Goal: Find specific page/section: Find specific page/section

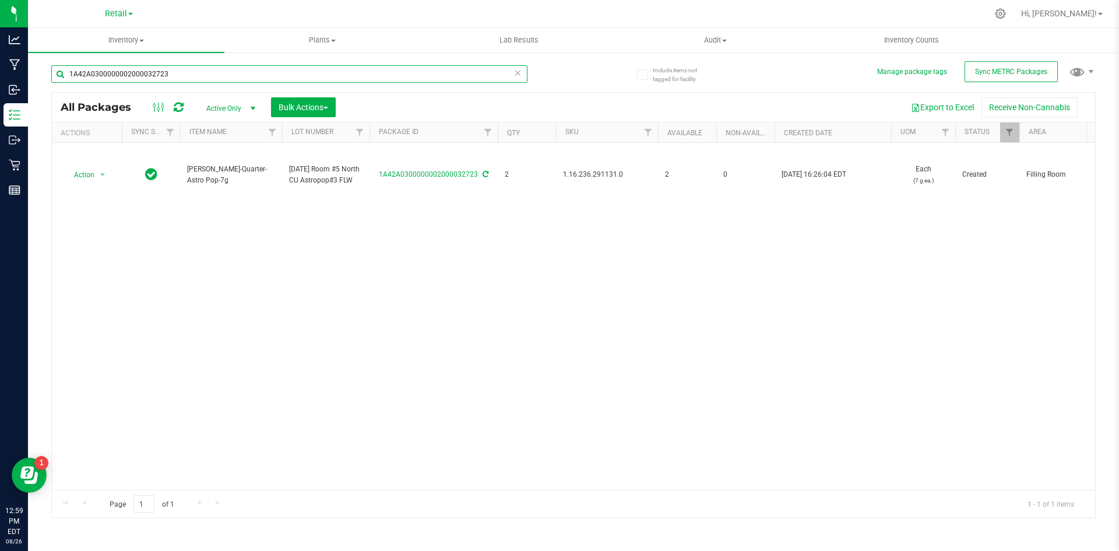
click at [171, 75] on input "1A42A0300000002000032723" at bounding box center [289, 73] width 476 height 17
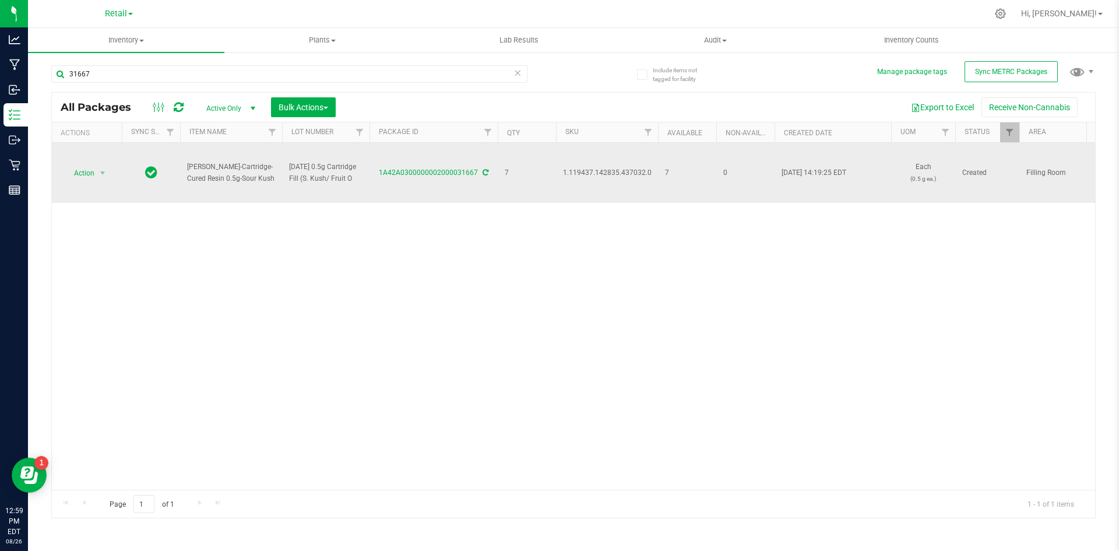
click at [625, 172] on span "1.119437.142835.437032.0" at bounding box center [607, 172] width 89 height 11
copy span "1.119437.142835.437032.0"
drag, startPoint x: 267, startPoint y: 177, endPoint x: 170, endPoint y: 175, distance: 96.7
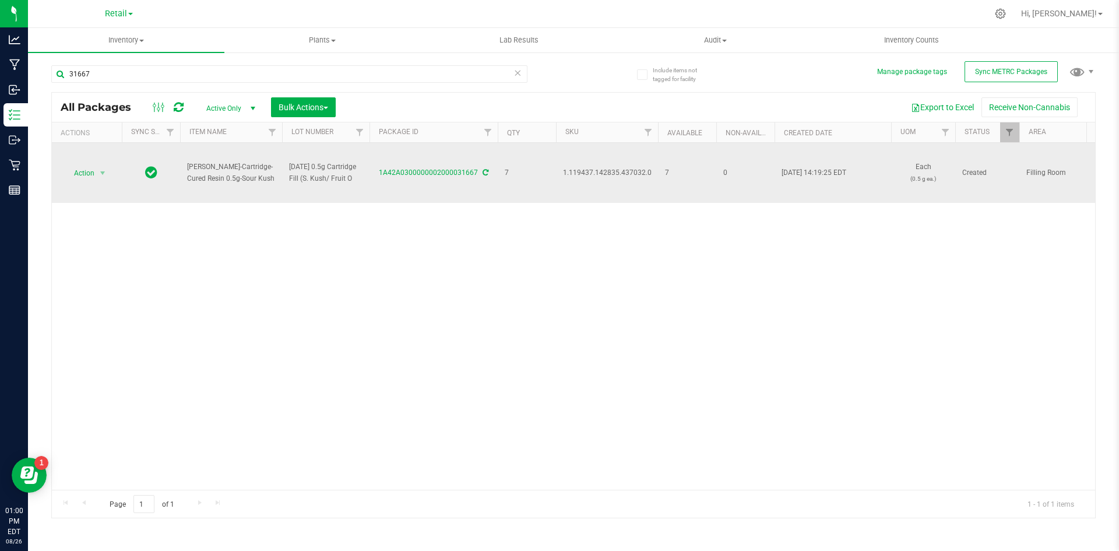
copy tr "Slater-Cartridge-Cured Resin 0.5g-Sour Kush"
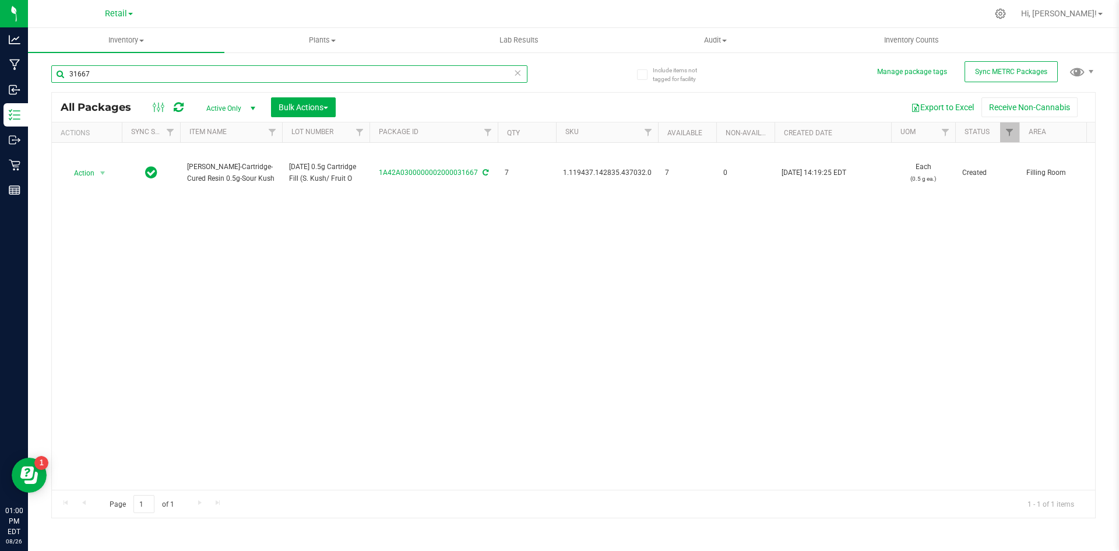
click at [115, 80] on input "31667" at bounding box center [289, 73] width 476 height 17
paste input "Slater-Cartridge-Cured Resin 0.5g-Sour Kush"
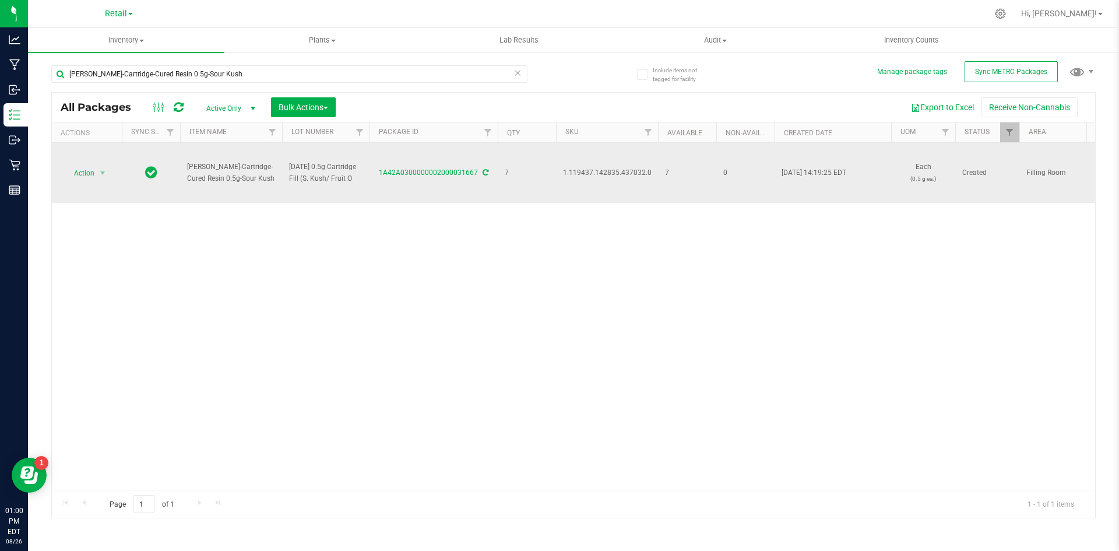
click at [614, 171] on span "1.119437.142835.437032.0" at bounding box center [607, 172] width 89 height 11
copy span "1.119437.142835.437032.0"
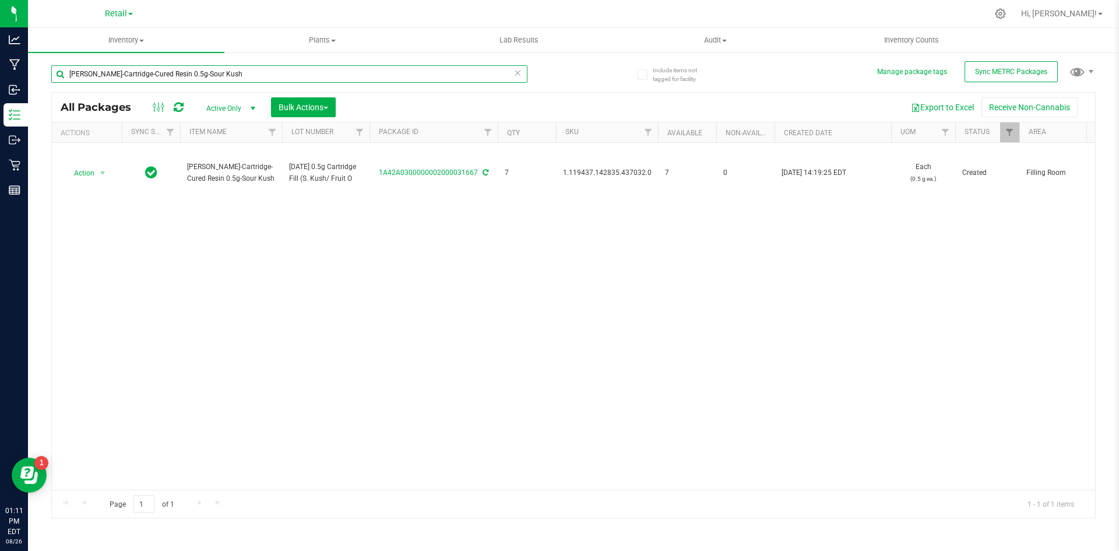
click at [287, 79] on input "Slater-Cartridge-Cured Resin 0.5g-Sour Kush" at bounding box center [289, 73] width 476 height 17
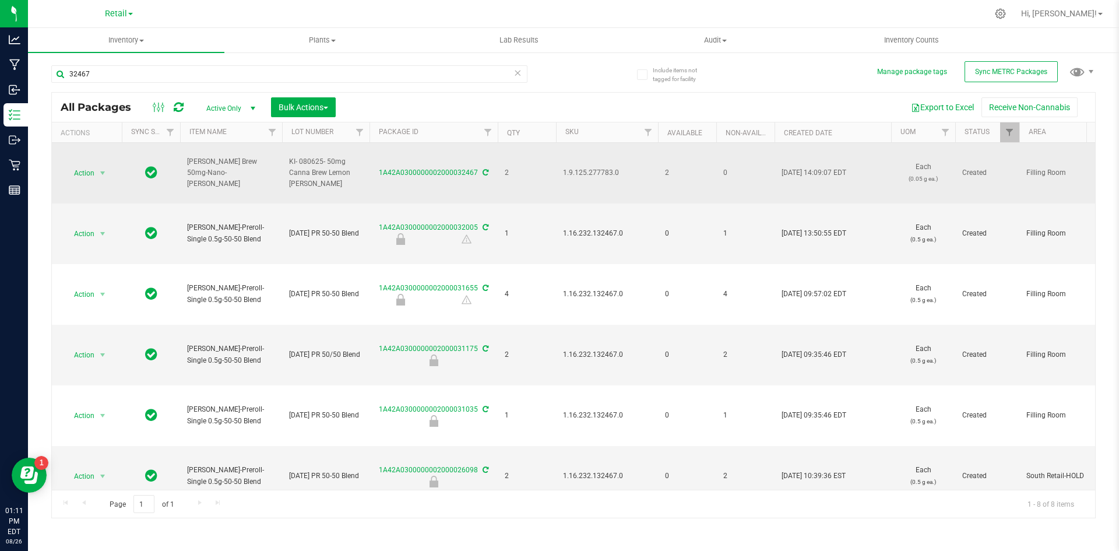
click at [586, 175] on span "1.9.125.277783.0" at bounding box center [607, 172] width 88 height 11
copy span "1.9.125.277783.0"
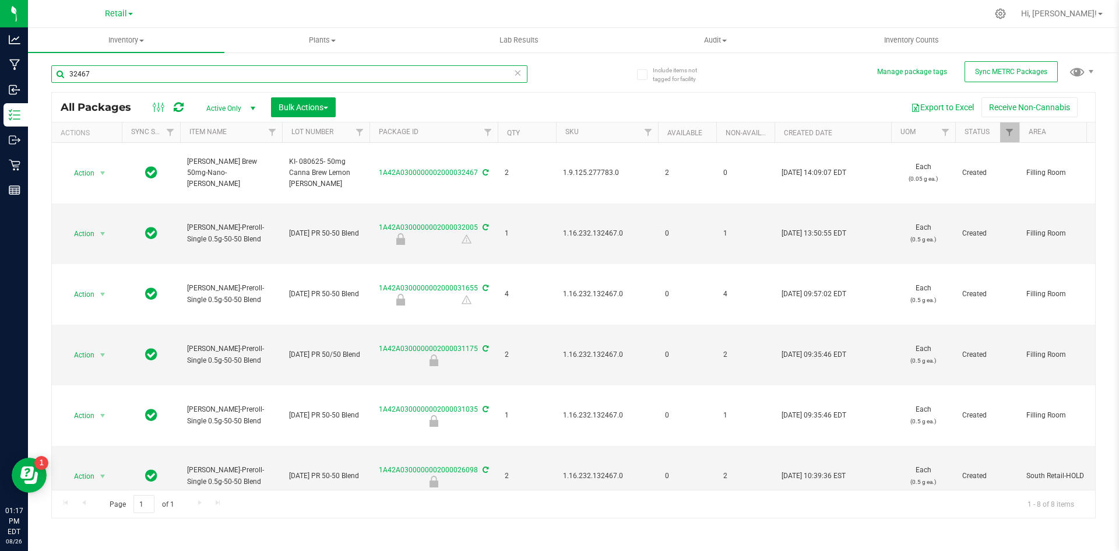
click at [152, 65] on input "32467" at bounding box center [289, 73] width 476 height 17
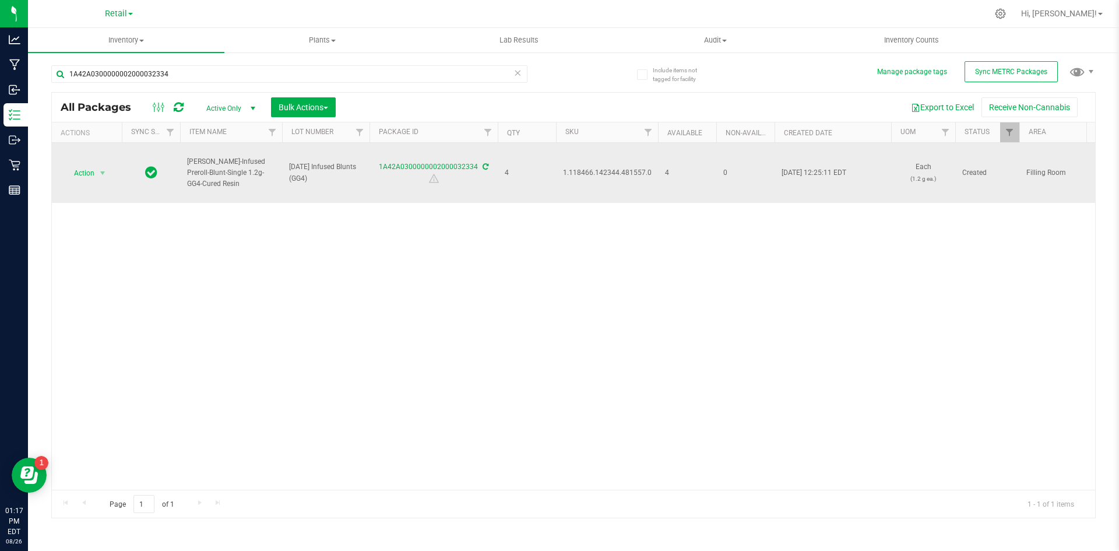
click at [626, 171] on span "1.118466.142344.481557.0" at bounding box center [607, 172] width 89 height 11
copy span "1.118466.142344.481557.0"
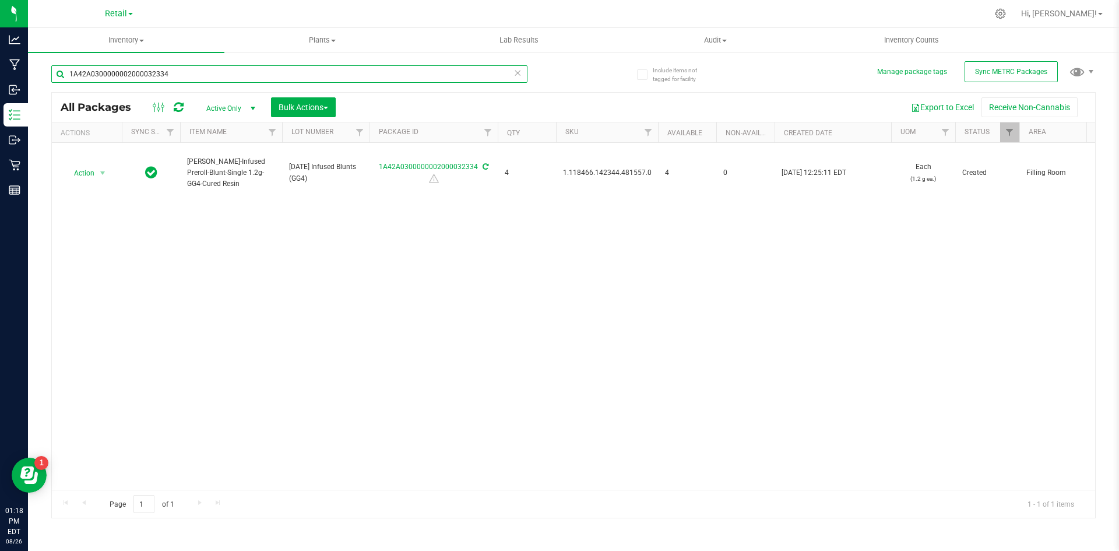
click at [218, 69] on input "1A42A0300000002000032334" at bounding box center [289, 73] width 476 height 17
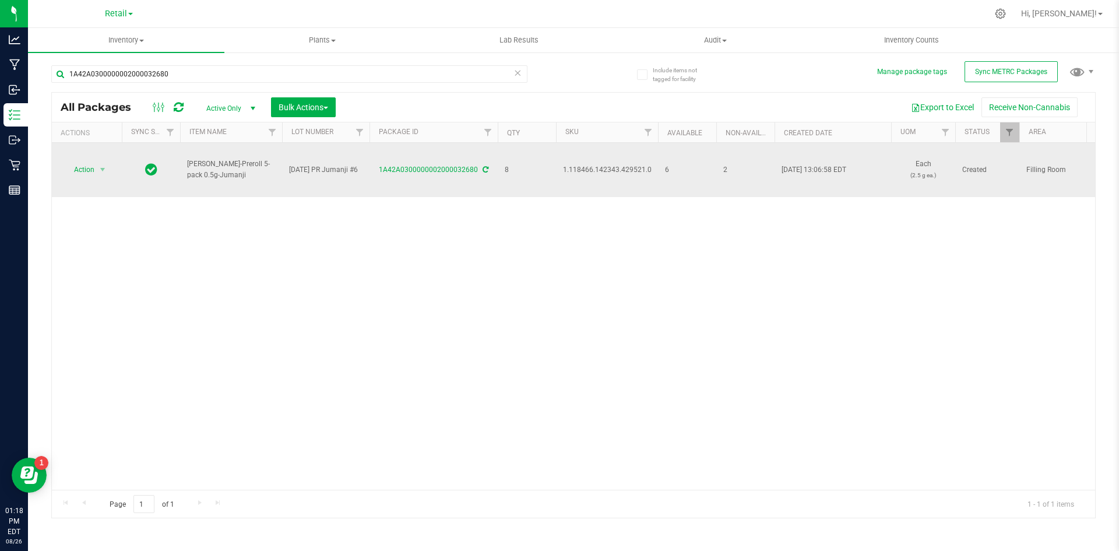
click at [632, 164] on span "1.118466.142343.429521.0" at bounding box center [607, 169] width 89 height 11
copy span "1.118466.142343.429521.0"
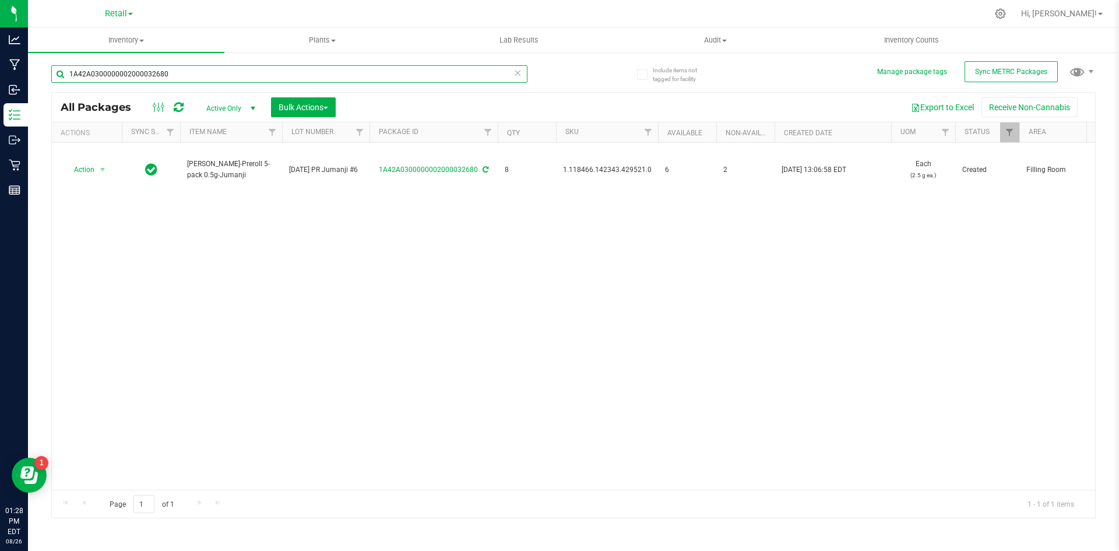
click at [195, 79] on input "1A42A0300000002000032680" at bounding box center [289, 73] width 476 height 17
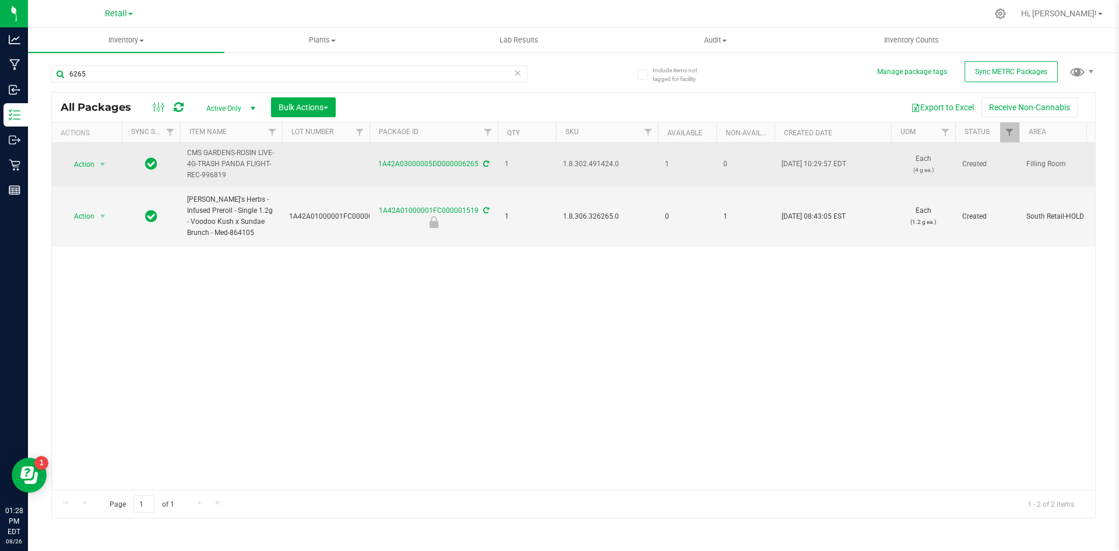
click at [574, 167] on span "1.8.302.491424.0" at bounding box center [607, 163] width 88 height 11
copy span "1.8.302.491424.0"
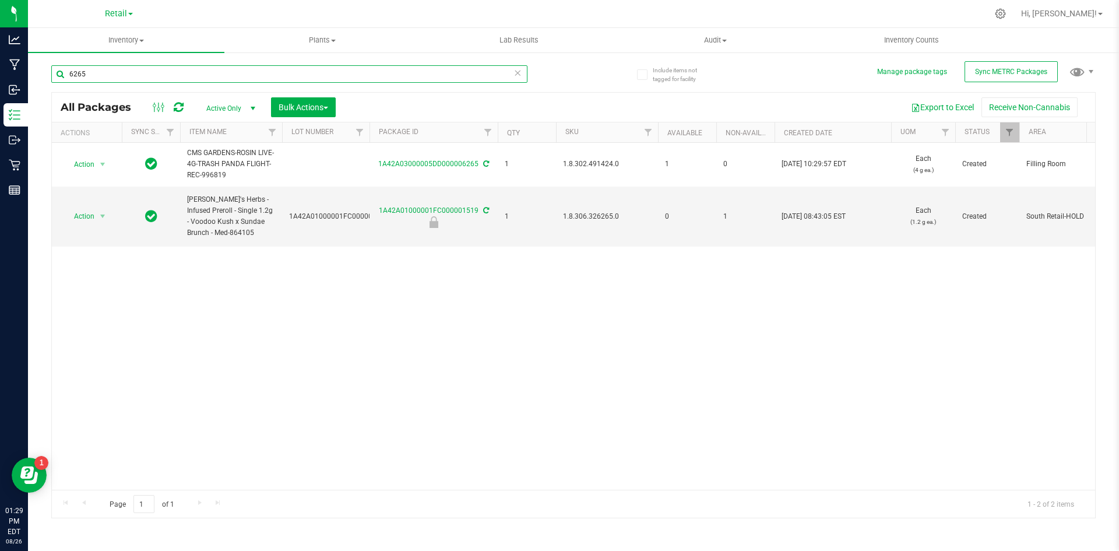
click at [131, 78] on input "6265" at bounding box center [289, 73] width 476 height 17
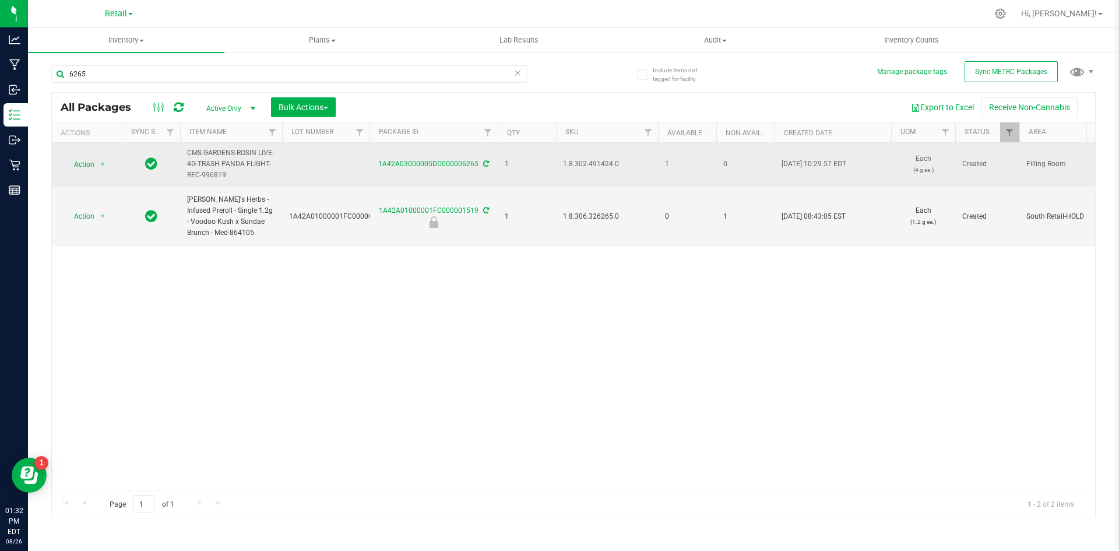
click at [591, 163] on span "1.8.302.491424.0" at bounding box center [607, 163] width 88 height 11
copy span "1.8.302.491424.0"
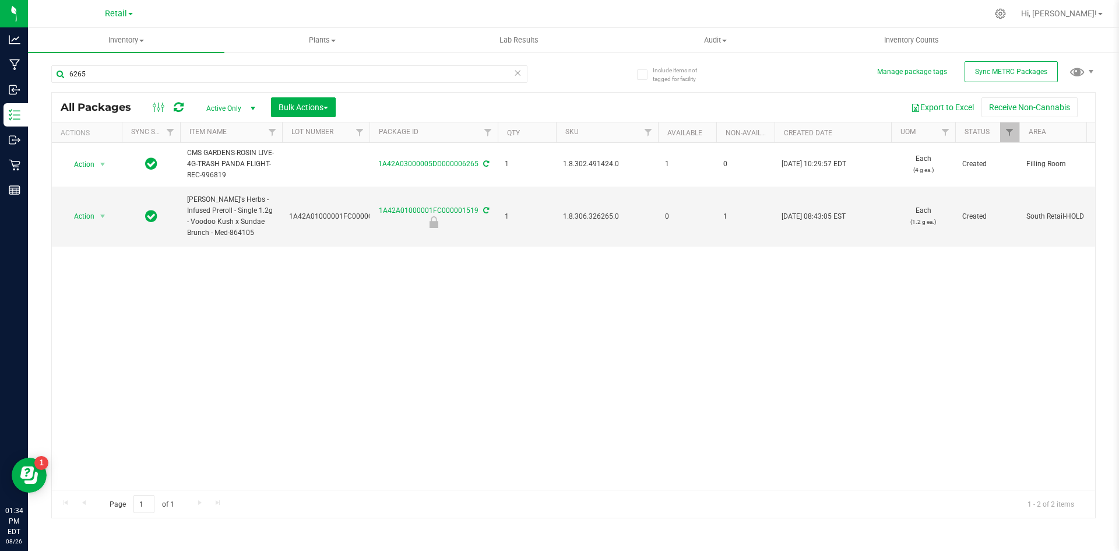
click at [121, 64] on div "6265" at bounding box center [312, 73] width 522 height 37
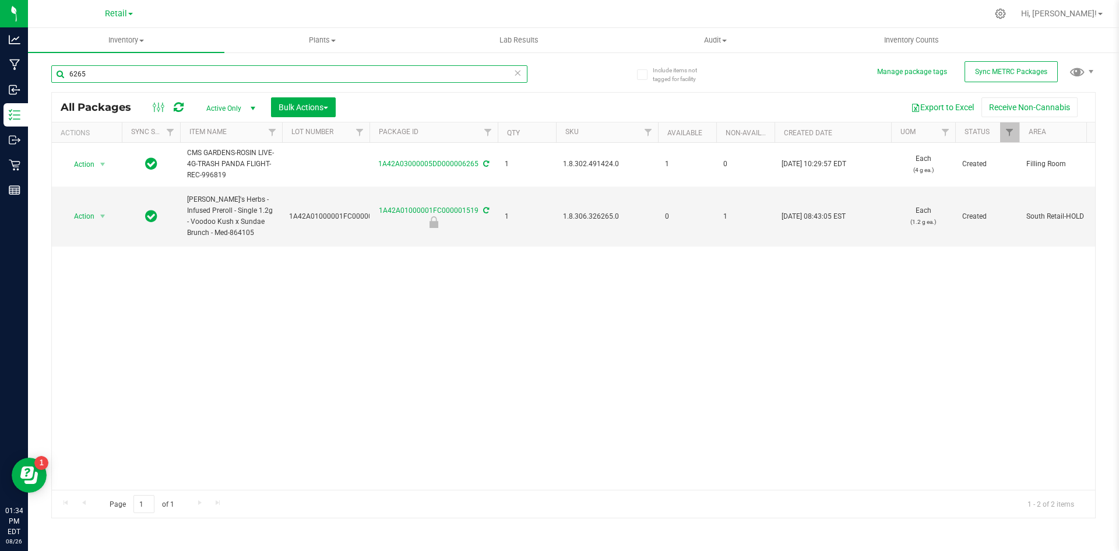
click at [119, 71] on input "6265" at bounding box center [289, 73] width 476 height 17
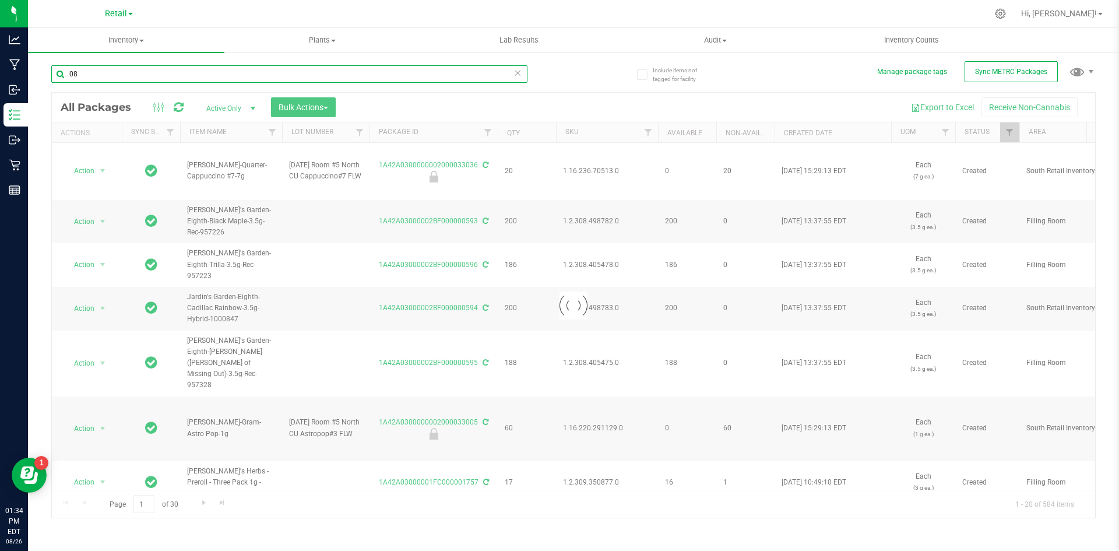
type input "083"
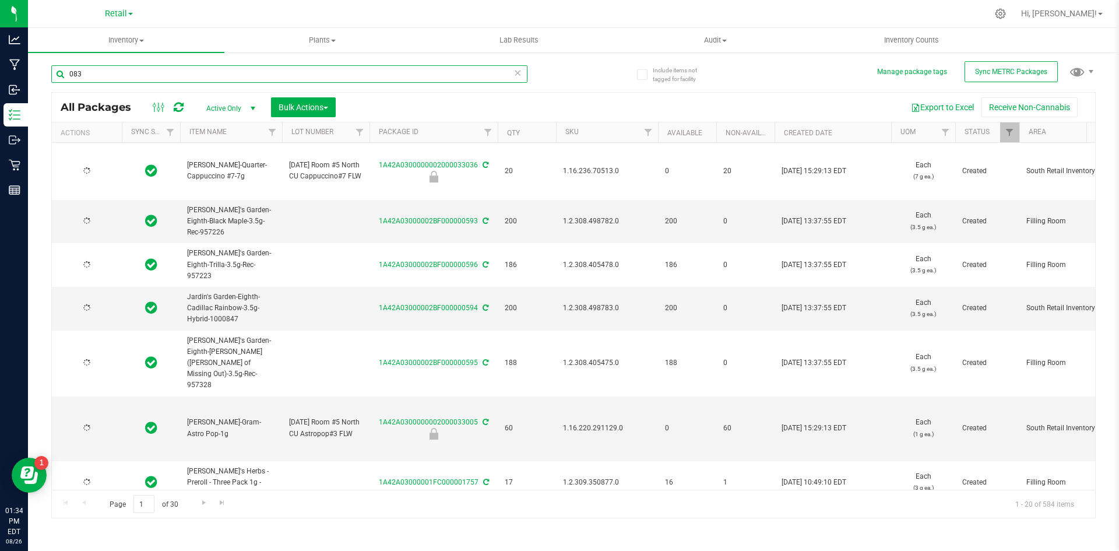
type input "2025-05-30"
type input "2026-05-30"
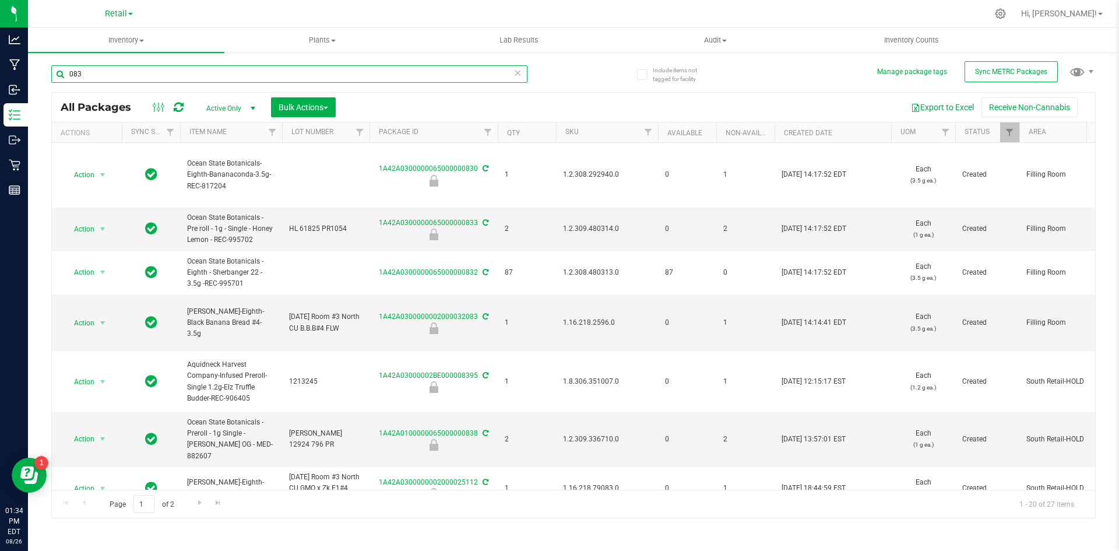
click at [231, 76] on input "083" at bounding box center [289, 73] width 476 height 17
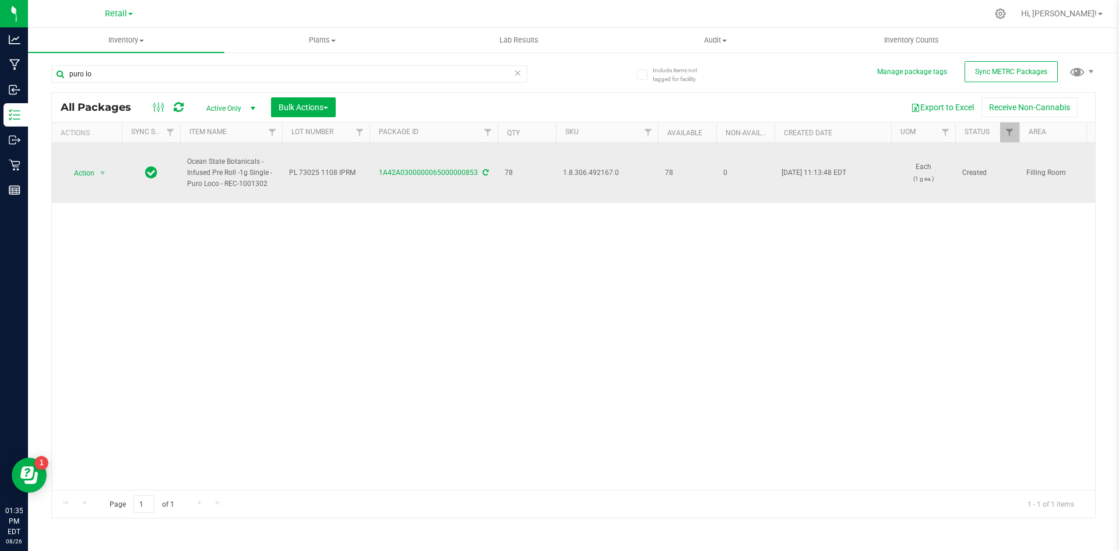
click at [580, 174] on span "1.8.306.492167.0" at bounding box center [607, 172] width 88 height 11
copy span "1.8.306.492167.0"
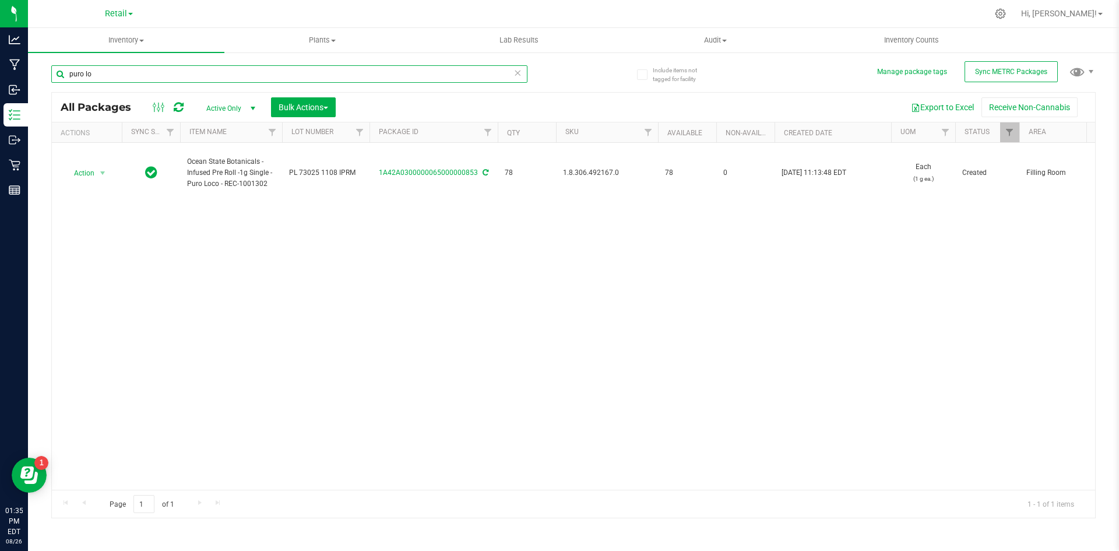
click at [130, 72] on input "puro lo" at bounding box center [289, 73] width 476 height 17
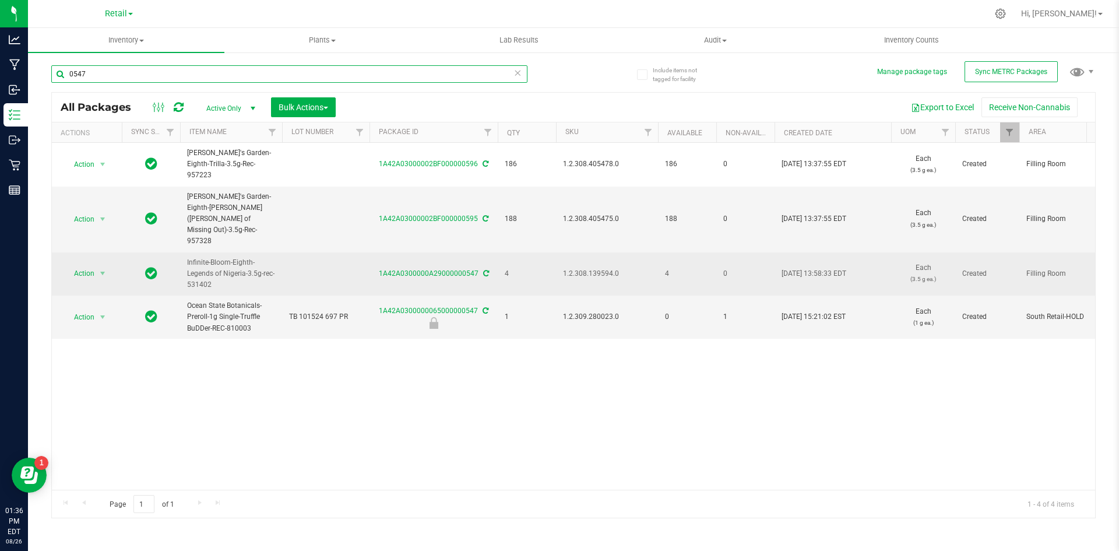
type input "0547"
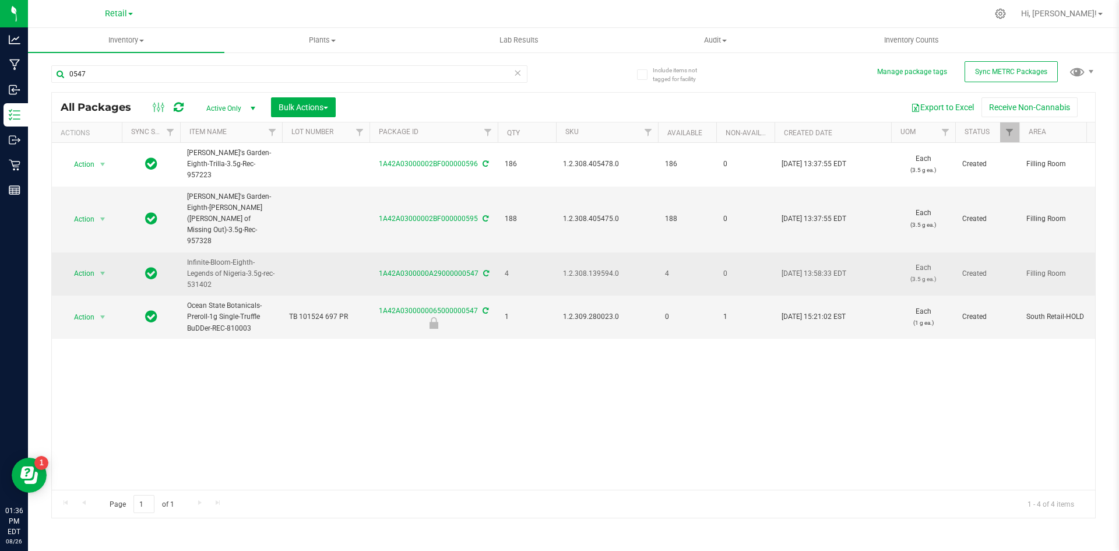
click at [583, 268] on span "1.2.308.139594.0" at bounding box center [607, 273] width 88 height 11
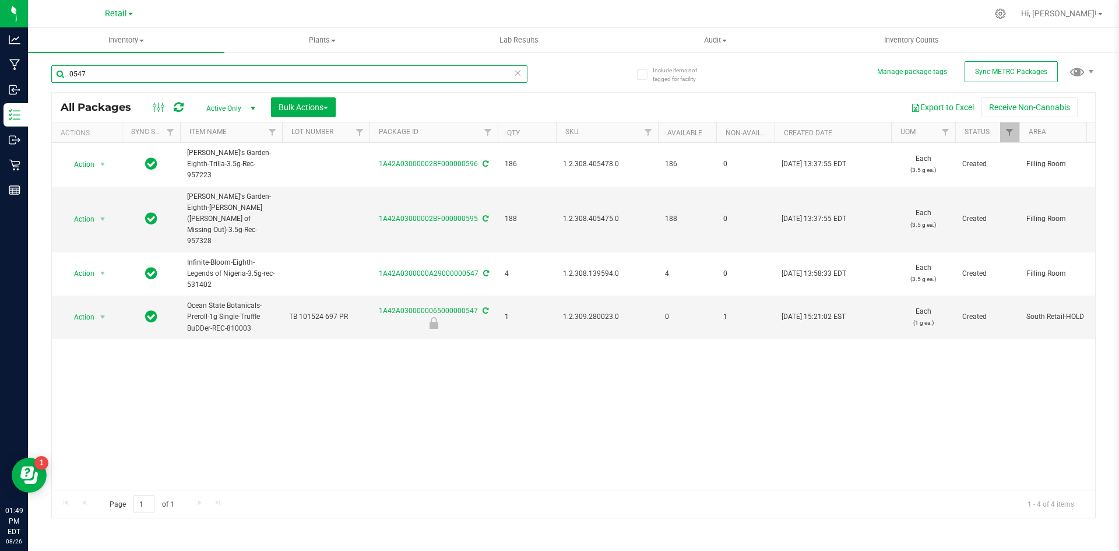
click at [103, 77] on input "0547" at bounding box center [289, 73] width 476 height 17
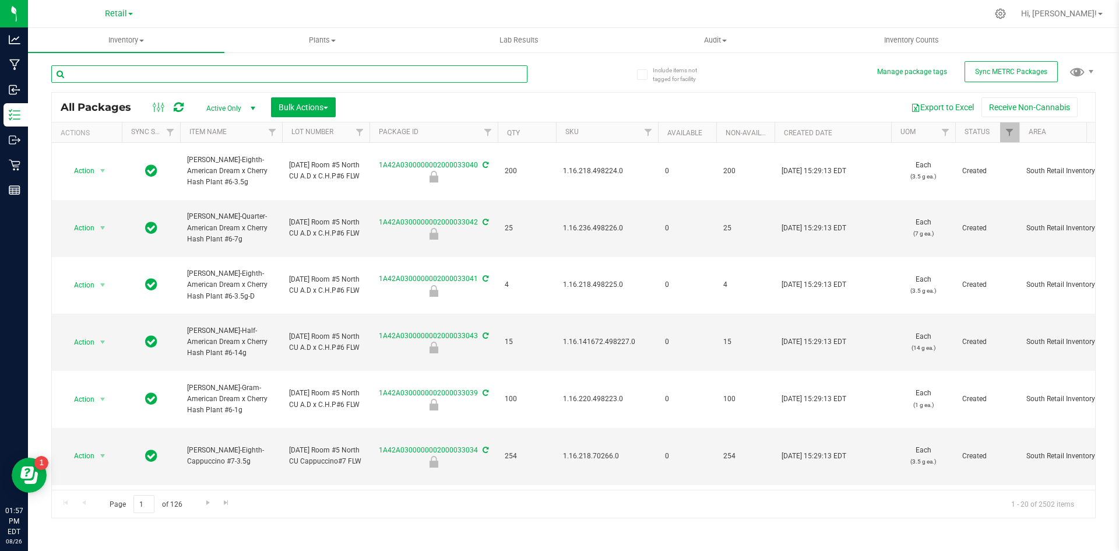
click at [97, 76] on input "text" at bounding box center [289, 73] width 476 height 17
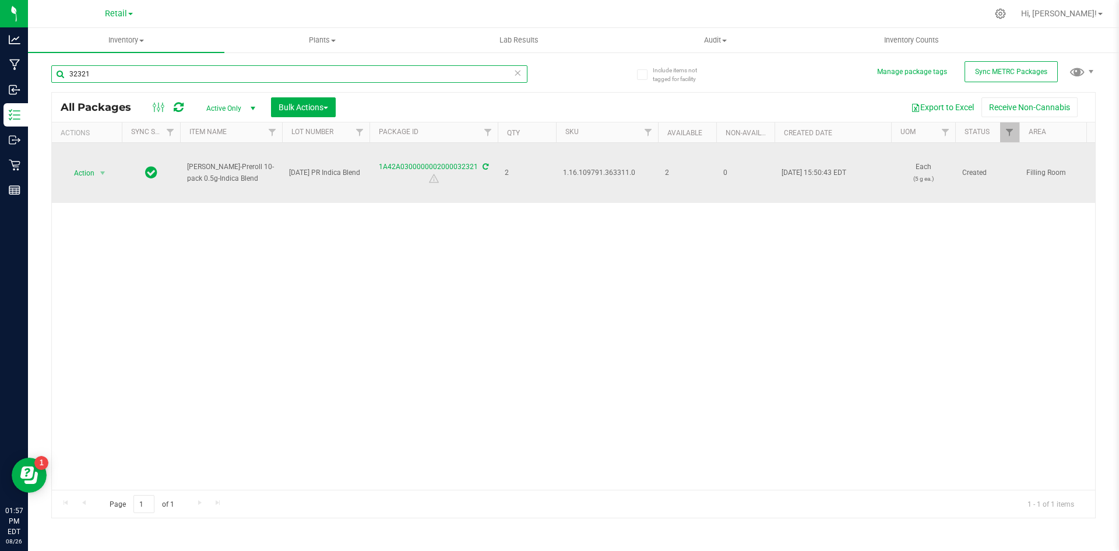
type input "32321"
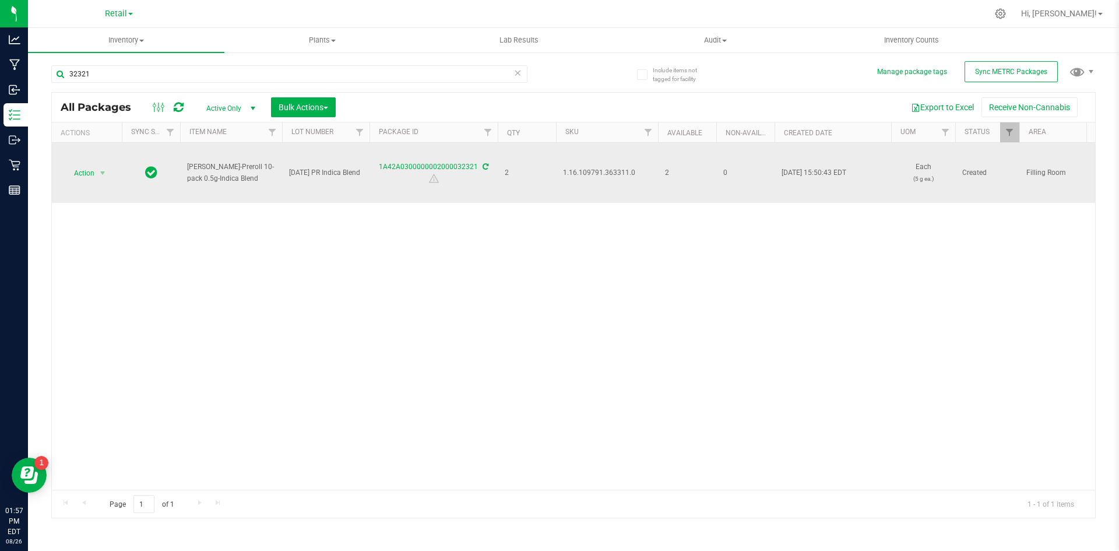
click at [628, 173] on span "1.16.109791.363311.0" at bounding box center [607, 172] width 88 height 11
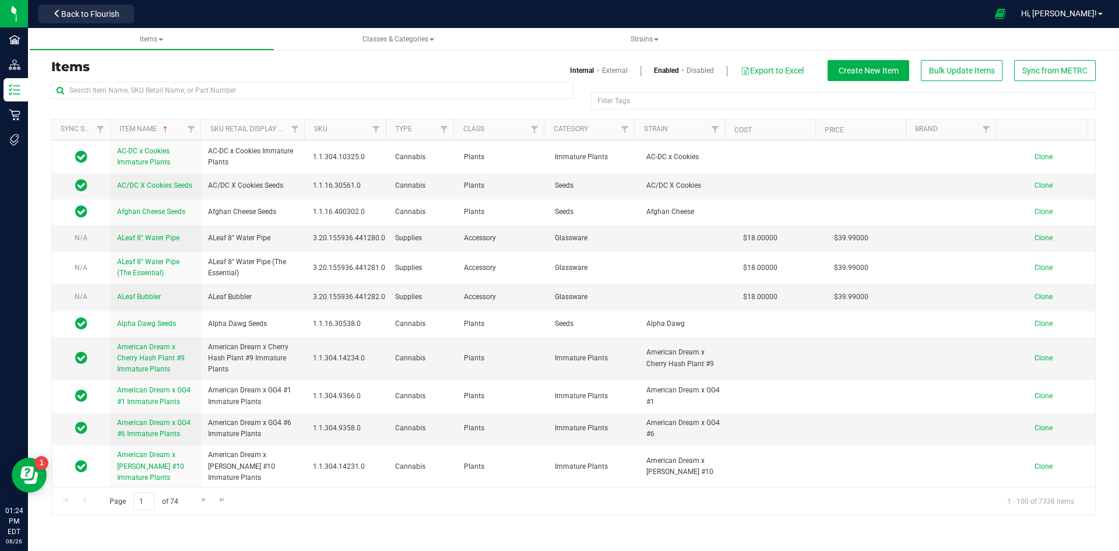
scroll to position [466, 0]
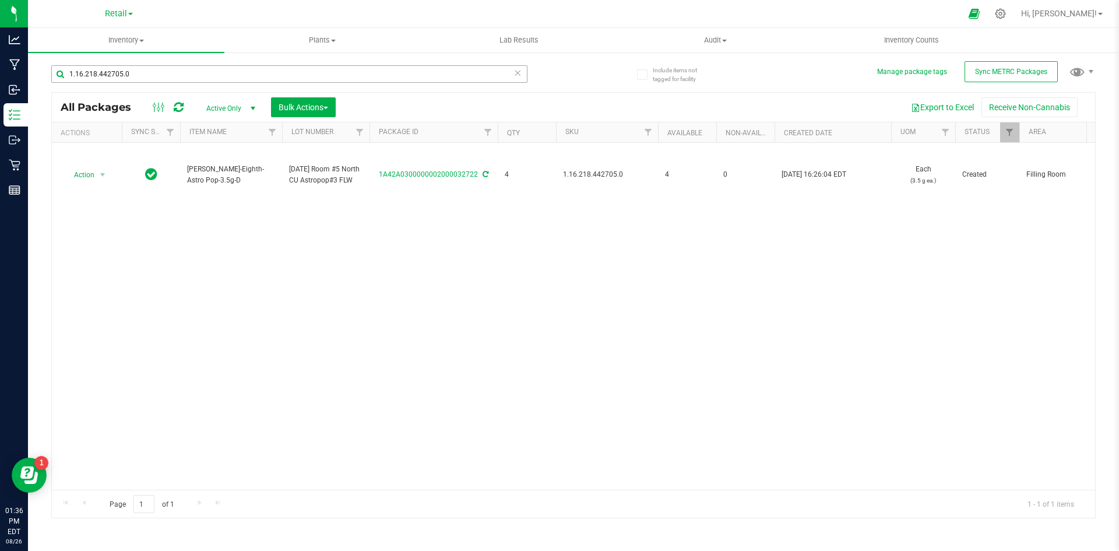
click at [100, 68] on input "1.16.218.442705.0" at bounding box center [289, 73] width 476 height 17
click at [100, 69] on input "1.16.218.442705.0" at bounding box center [289, 73] width 476 height 17
click at [100, 70] on input "1.16.218.442705.0" at bounding box center [289, 73] width 476 height 17
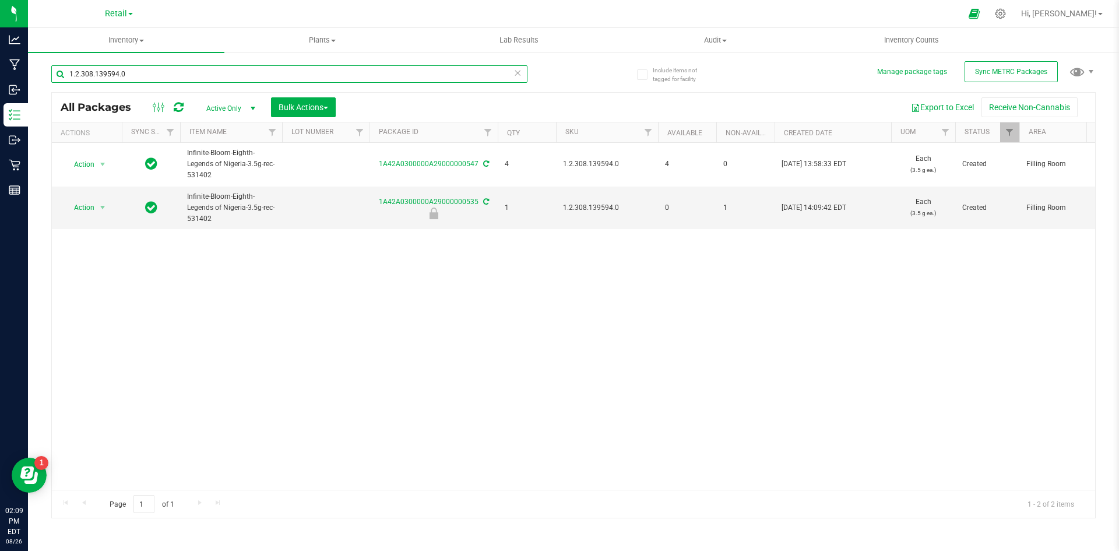
click at [207, 76] on input "1.2.308.139594.0" at bounding box center [289, 73] width 476 height 17
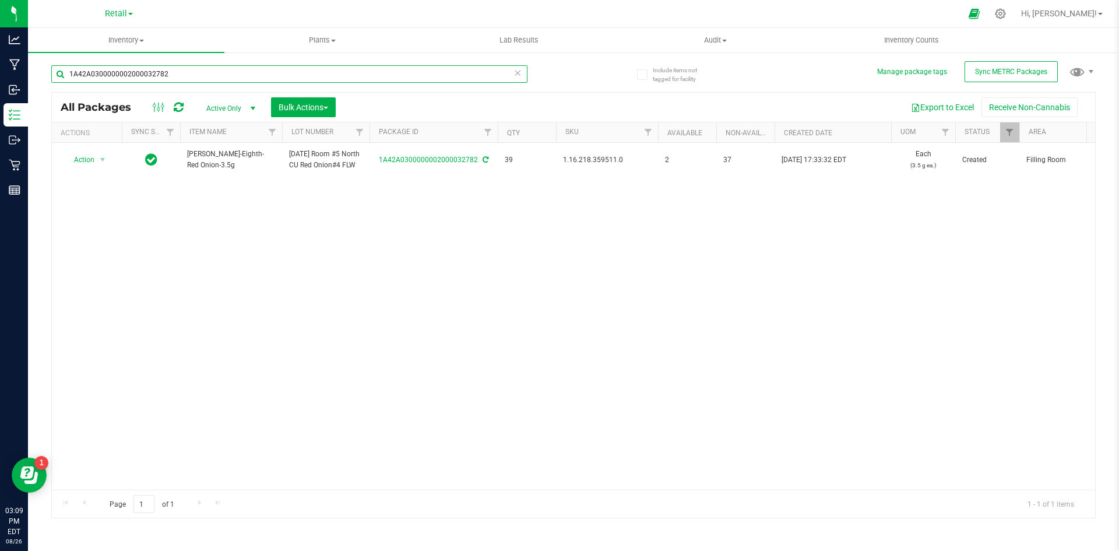
click at [119, 69] on input "1A42A0300000002000032782" at bounding box center [289, 73] width 476 height 17
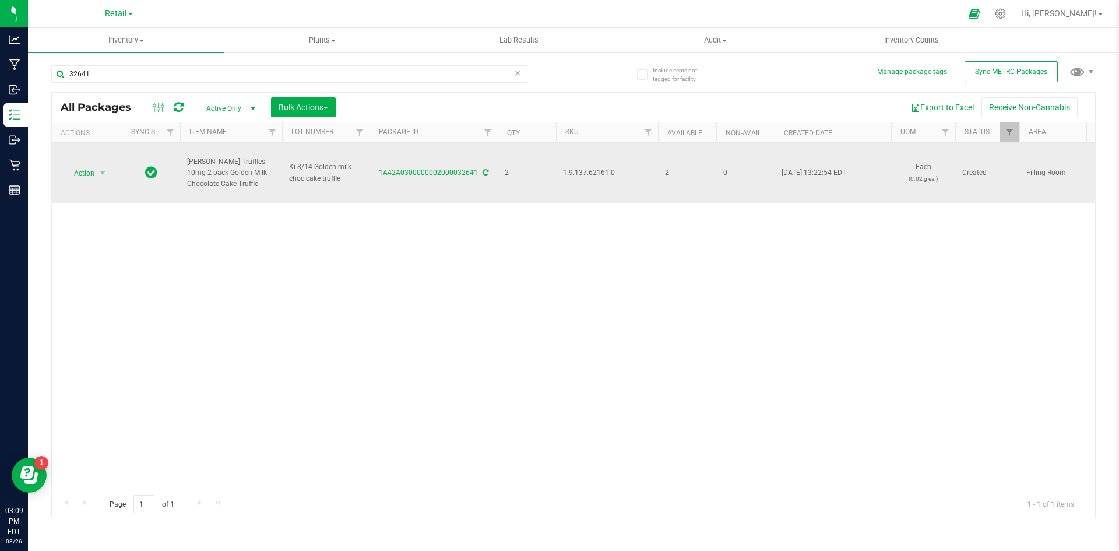
click at [590, 174] on span "1.9.137.62161.0" at bounding box center [607, 172] width 88 height 11
copy span "1.9.137.62161.0"
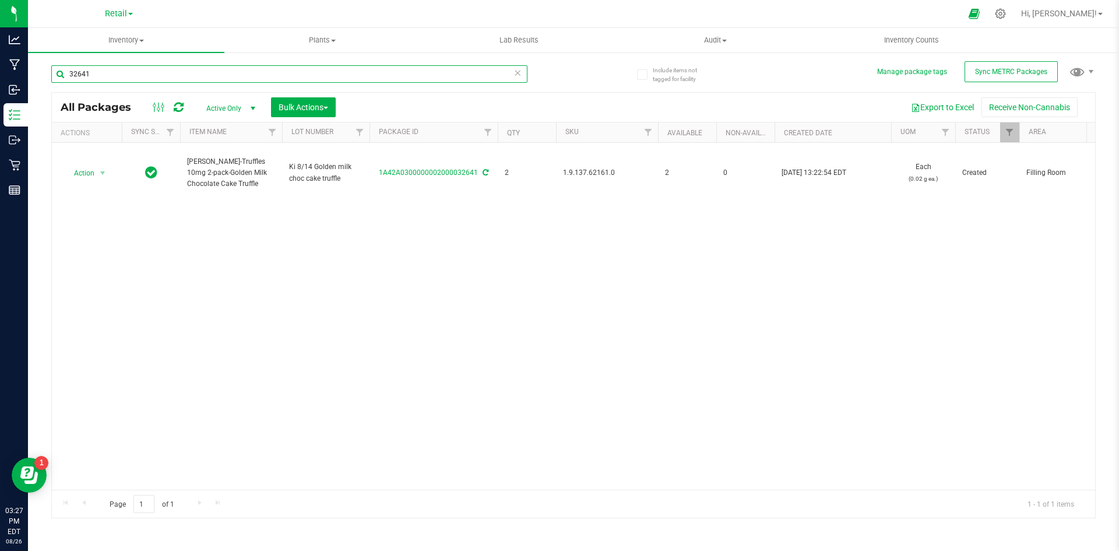
click at [95, 72] on input "32641" at bounding box center [289, 73] width 476 height 17
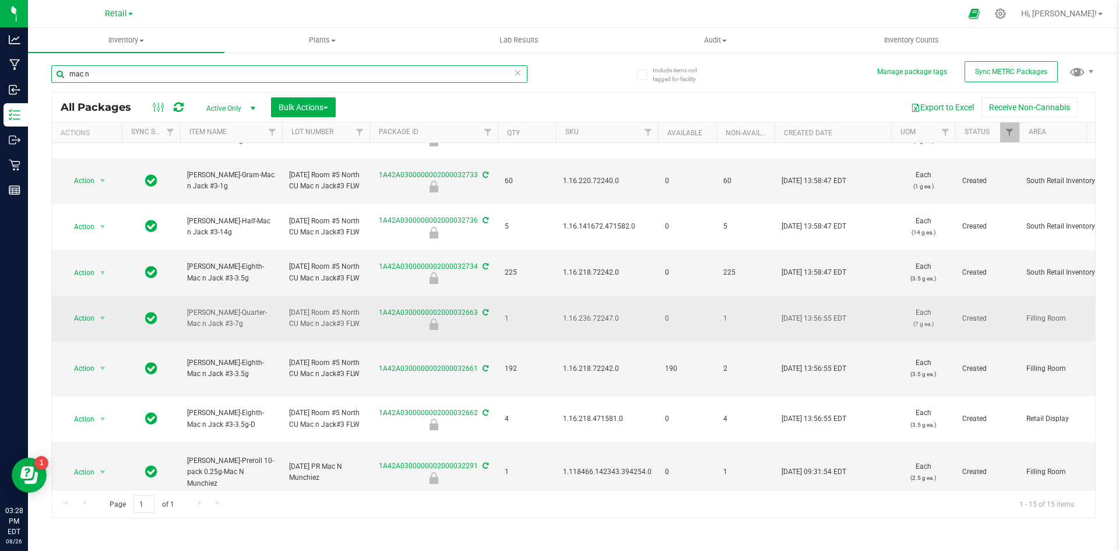
scroll to position [58, 0]
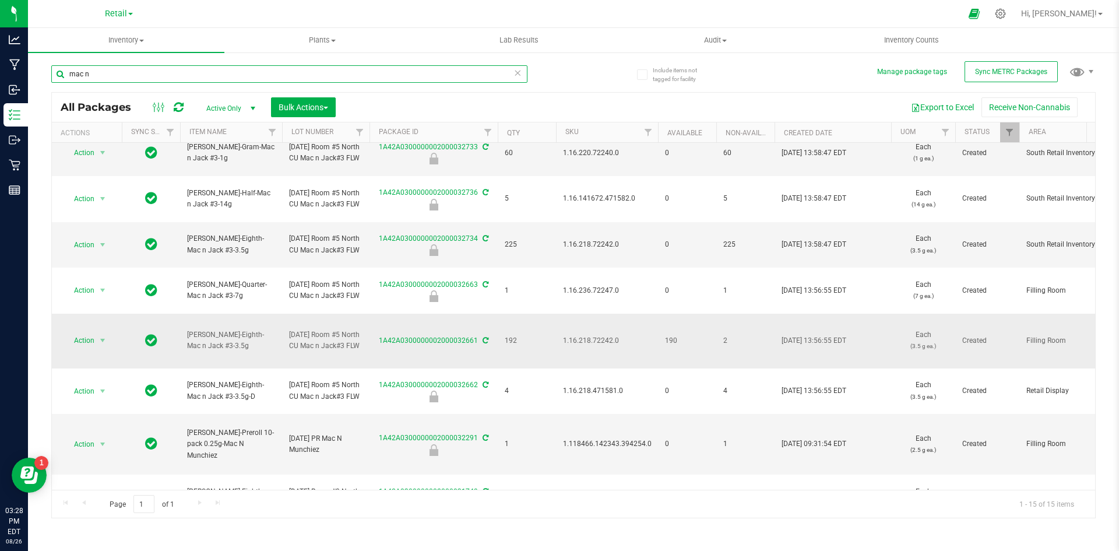
type input "mac n"
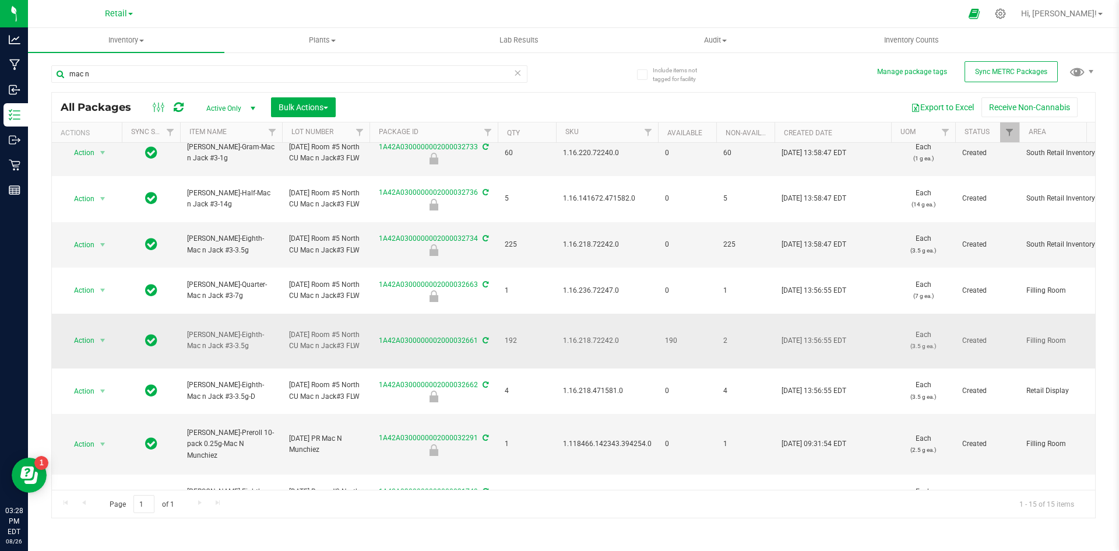
click at [593, 335] on span "1.16.218.72242.0" at bounding box center [607, 340] width 88 height 11
copy span "1.16.218.72242.0"
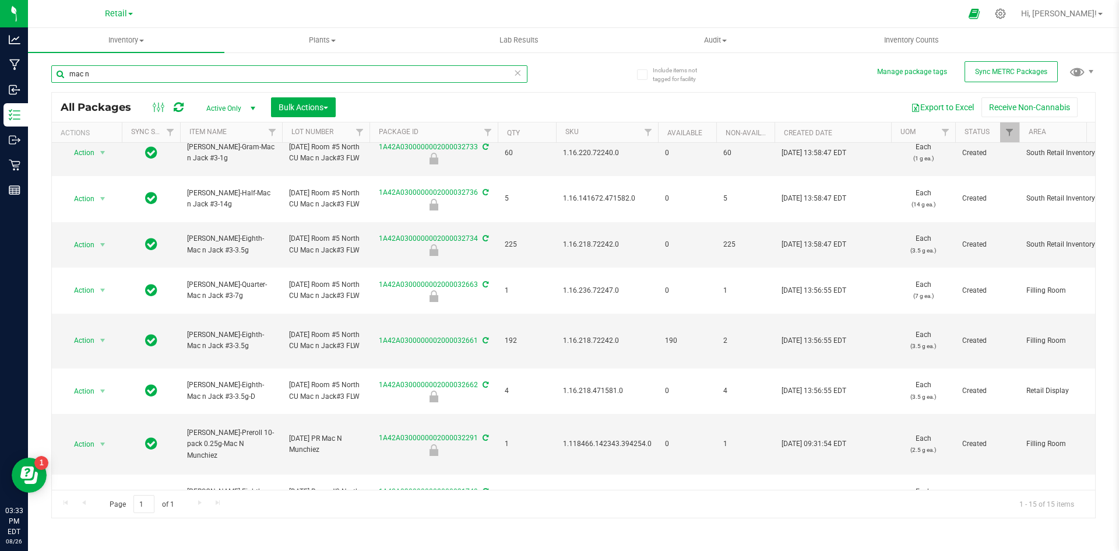
click at [115, 82] on input "mac n" at bounding box center [289, 73] width 476 height 17
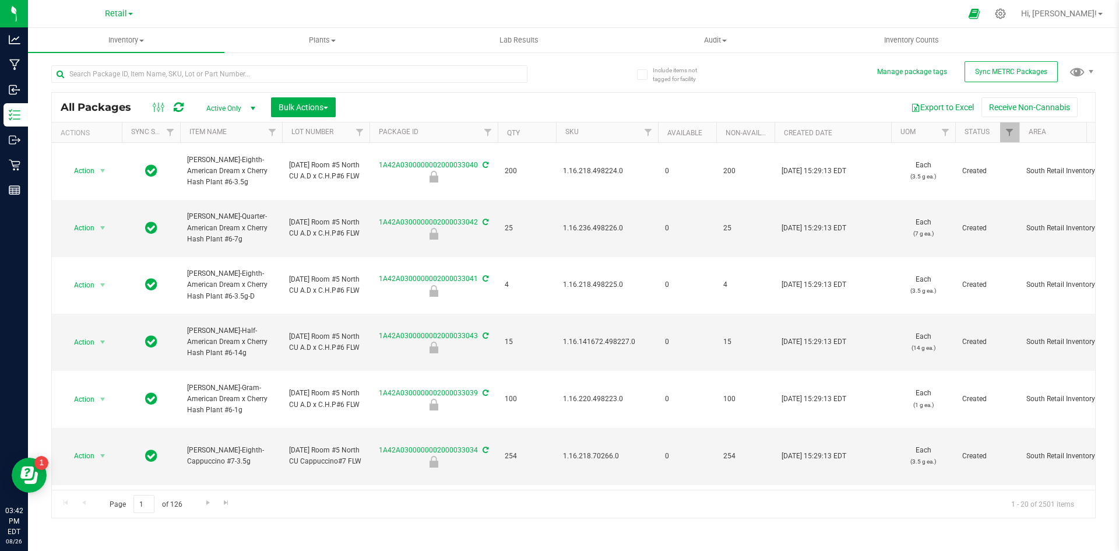
click at [136, 59] on div at bounding box center [312, 73] width 522 height 37
click at [136, 69] on input "text" at bounding box center [289, 73] width 476 height 17
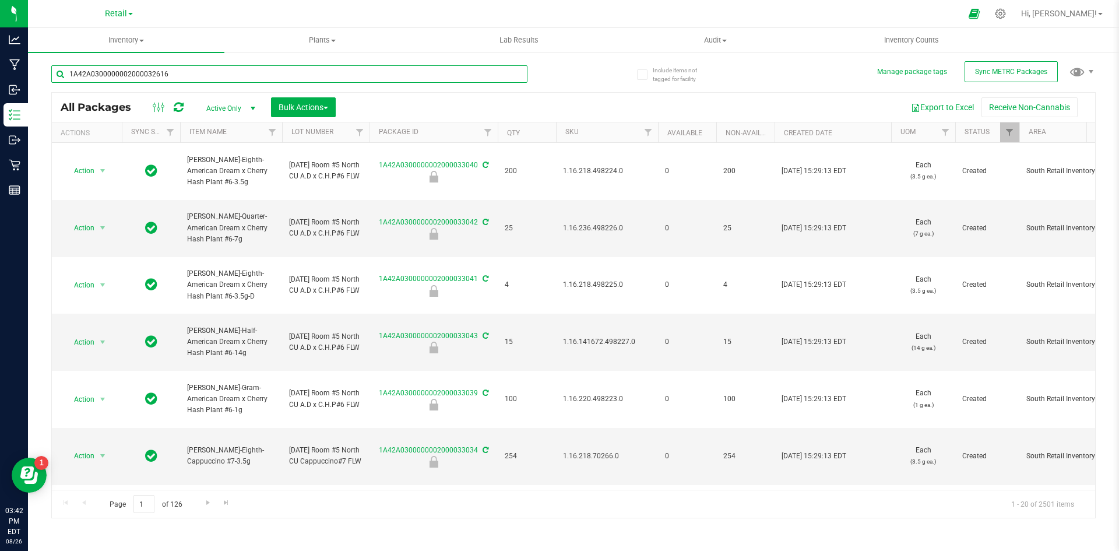
type input "1A42A0300000002000032616"
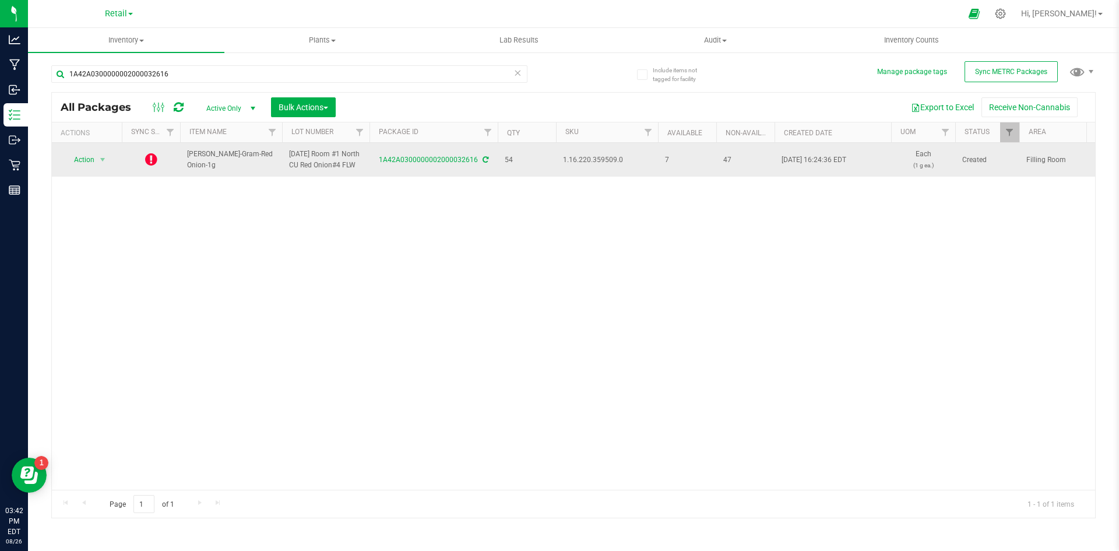
click at [156, 165] on icon at bounding box center [151, 159] width 12 height 14
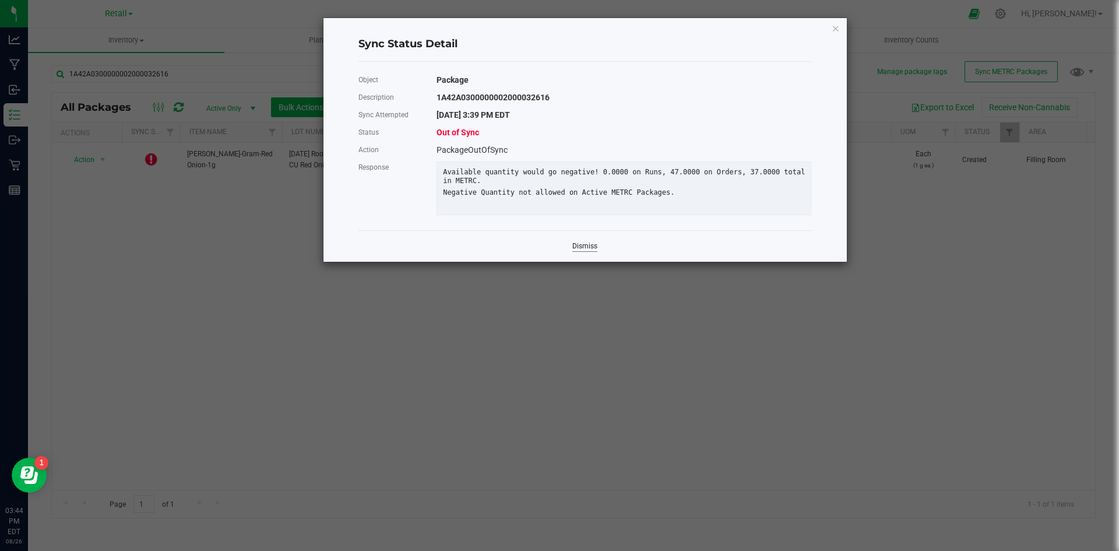
click at [590, 251] on link "Dismiss" at bounding box center [584, 246] width 25 height 10
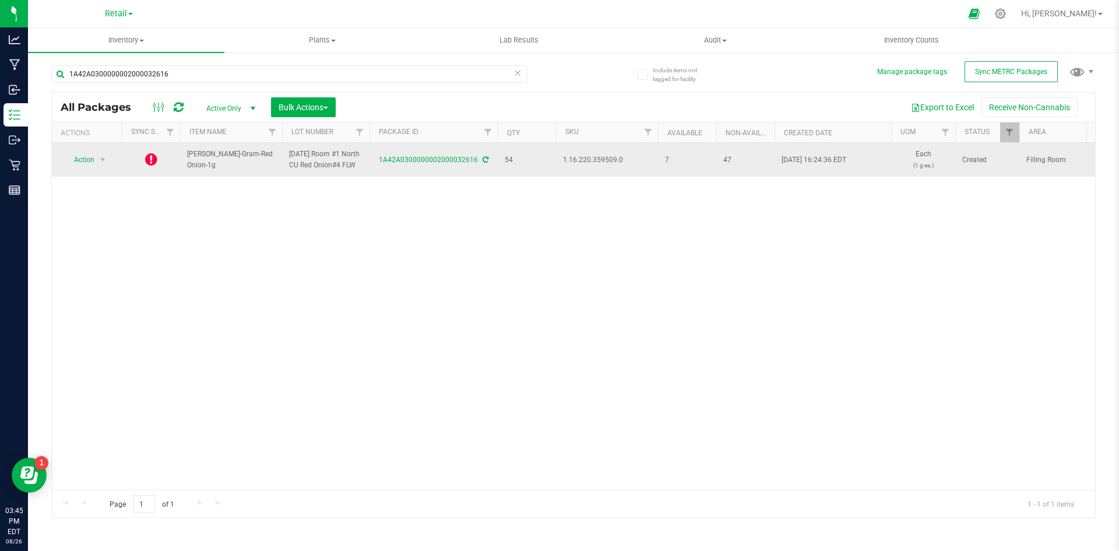
click at [147, 164] on icon at bounding box center [151, 159] width 12 height 14
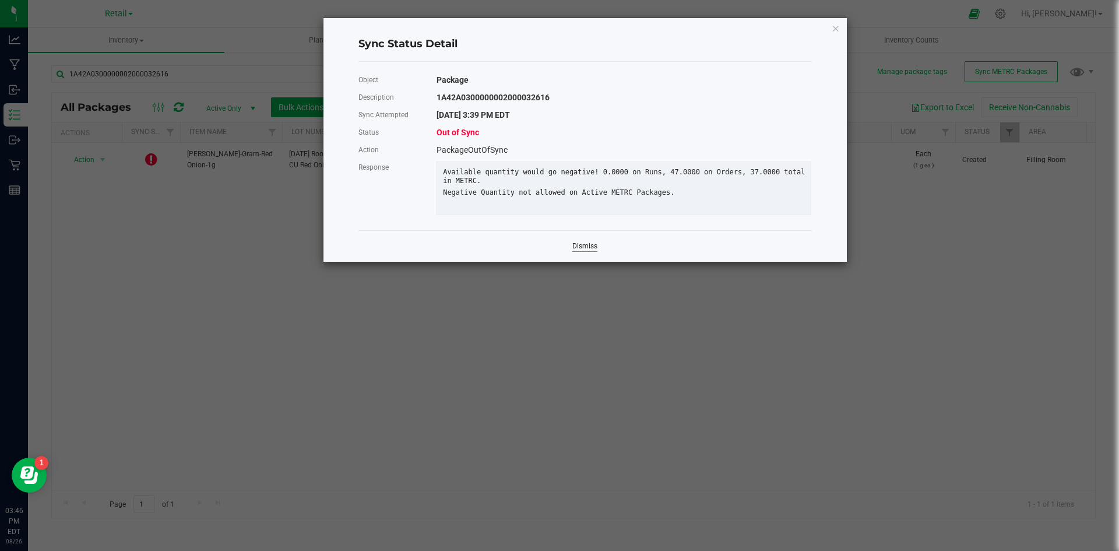
click at [579, 251] on link "Dismiss" at bounding box center [584, 246] width 25 height 10
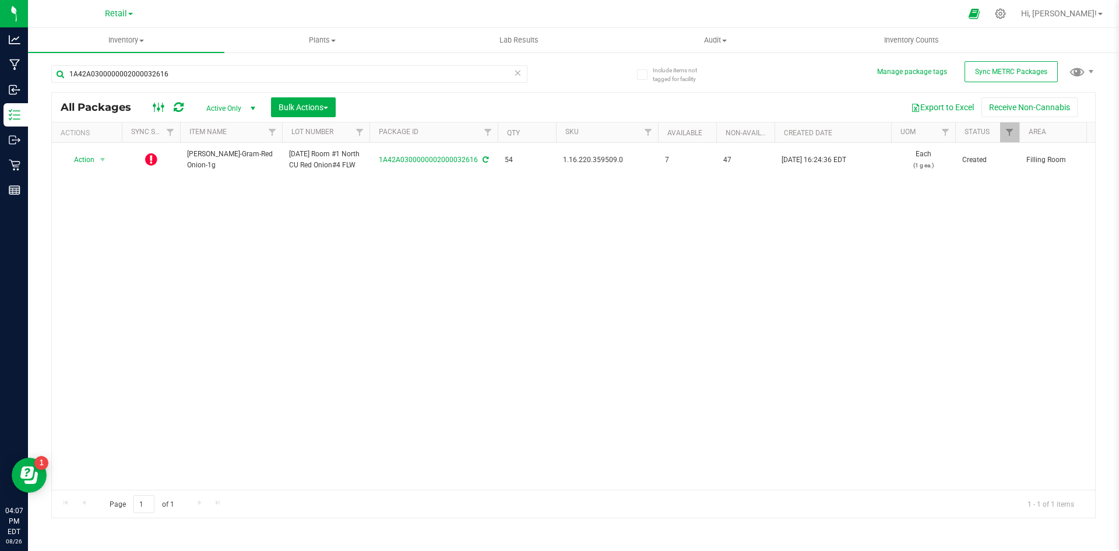
click at [153, 101] on icon at bounding box center [159, 107] width 13 height 14
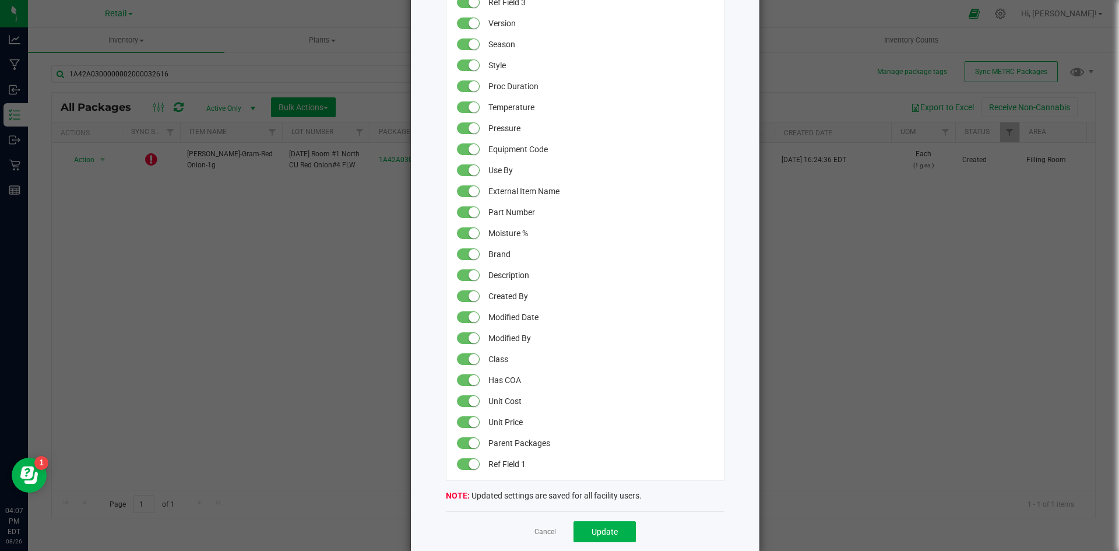
scroll to position [926, 0]
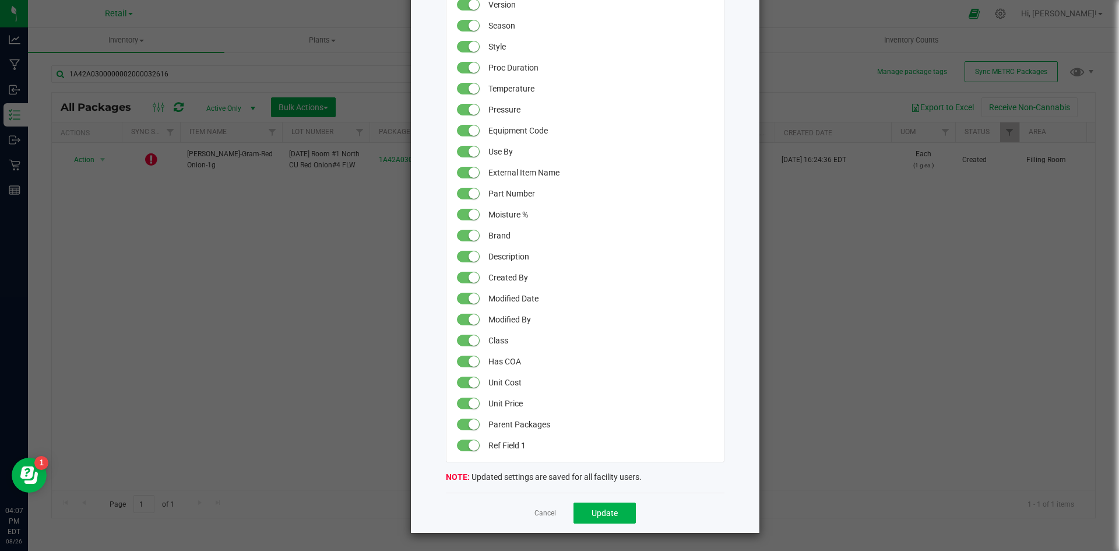
click at [316, 355] on ngb-modal-window "All Packages Grid Settings Drag columns to rearrange their order in the grid. U…" at bounding box center [563, 275] width 1127 height 551
click at [537, 512] on link "Cancel" at bounding box center [545, 513] width 22 height 10
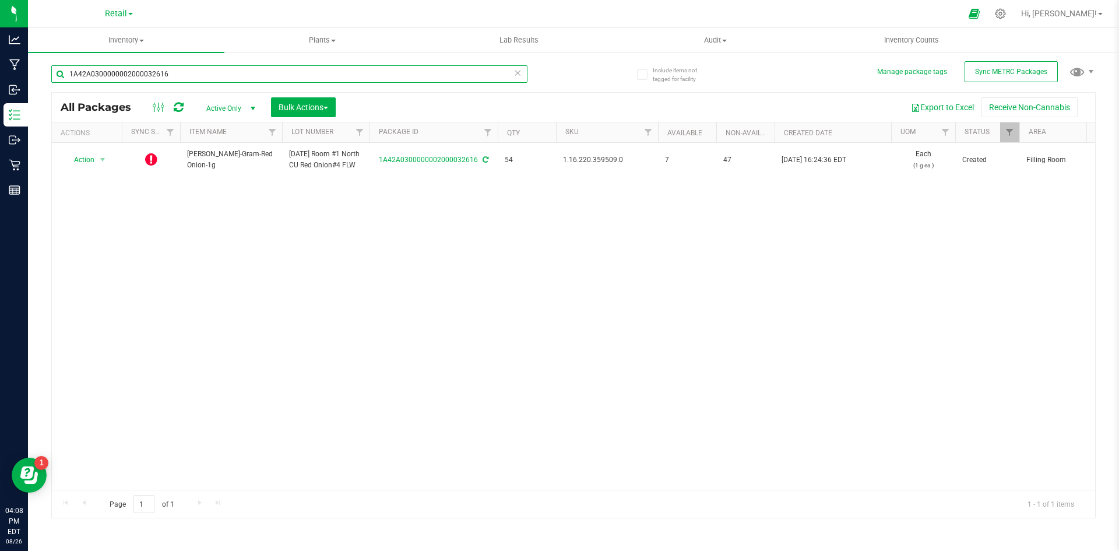
click at [282, 66] on input "1A42A0300000002000032616" at bounding box center [289, 73] width 476 height 17
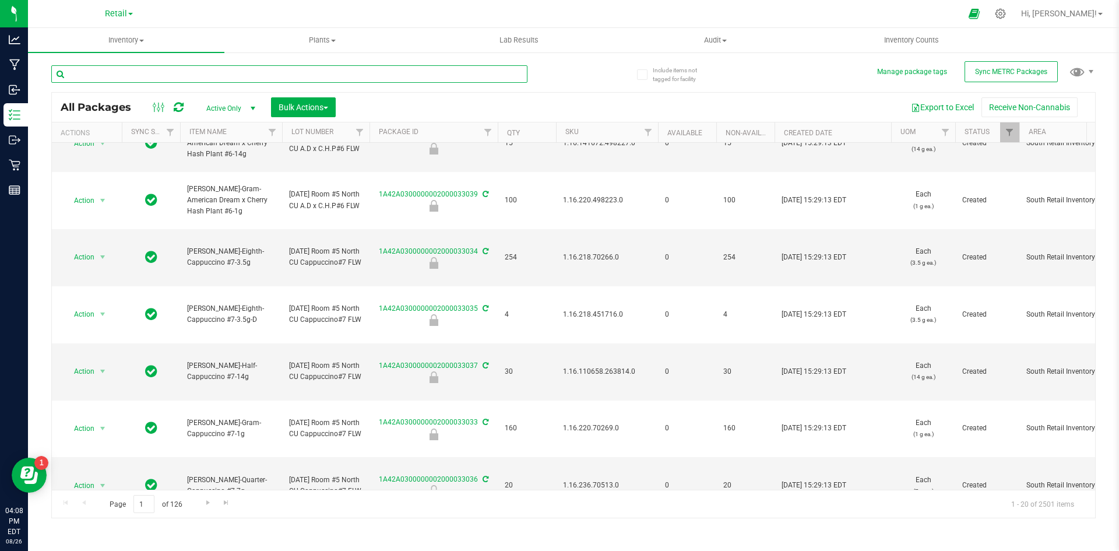
scroll to position [197, 0]
